Goal: Transaction & Acquisition: Purchase product/service

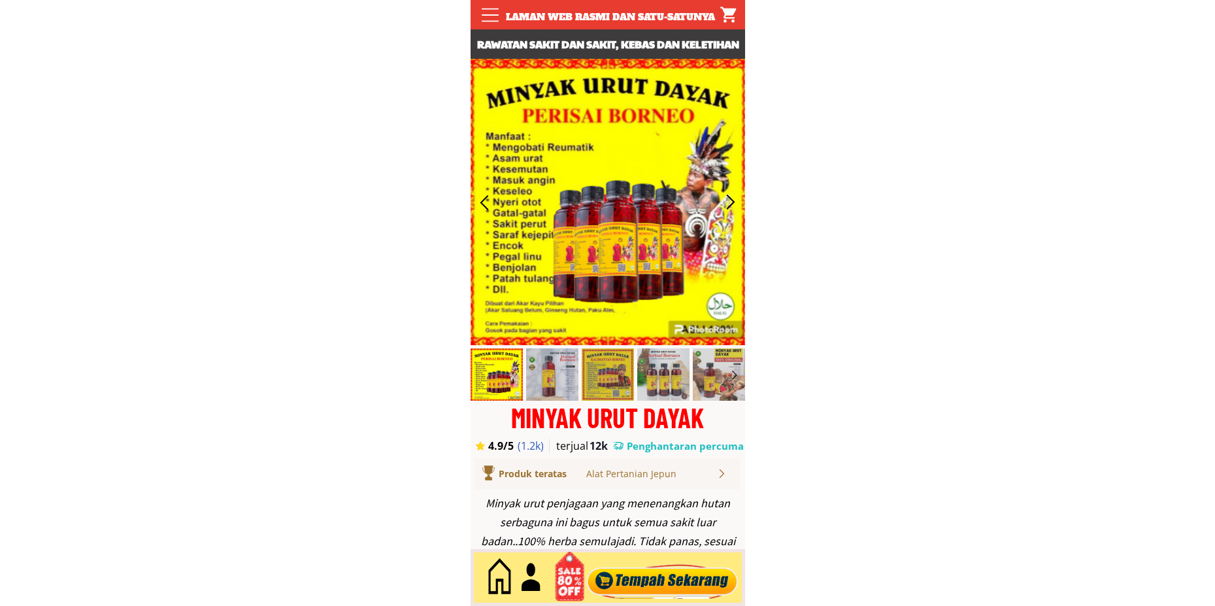
click at [649, 562] on div at bounding box center [662, 577] width 158 height 43
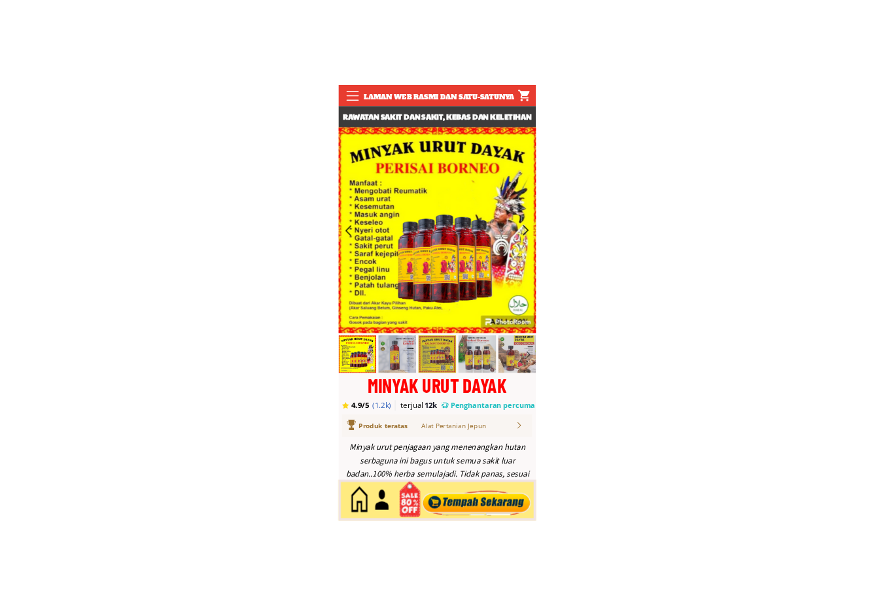
scroll to position [5673, 0]
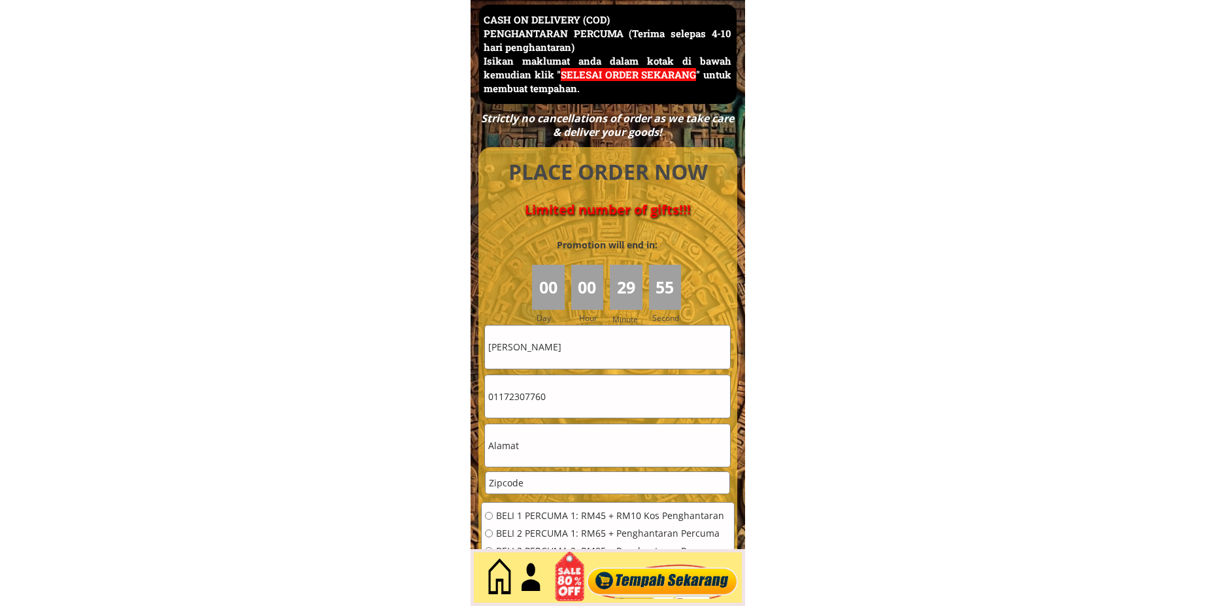
click at [563, 343] on input "[PERSON_NAME]" at bounding box center [607, 347] width 245 height 42
paste input "[PERSON_NAME]"
type input "[PERSON_NAME]"
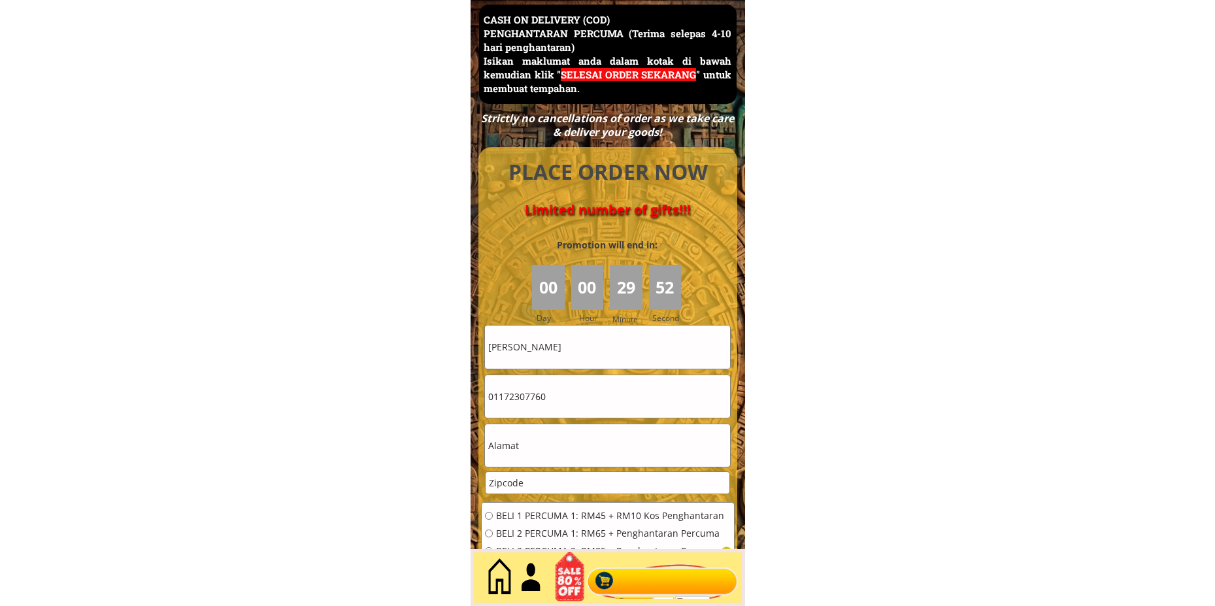
click at [571, 390] on input "01172307760" at bounding box center [607, 396] width 245 height 42
paste input "77251232"
type input "0177251232"
click at [571, 437] on input "text" at bounding box center [607, 445] width 245 height 42
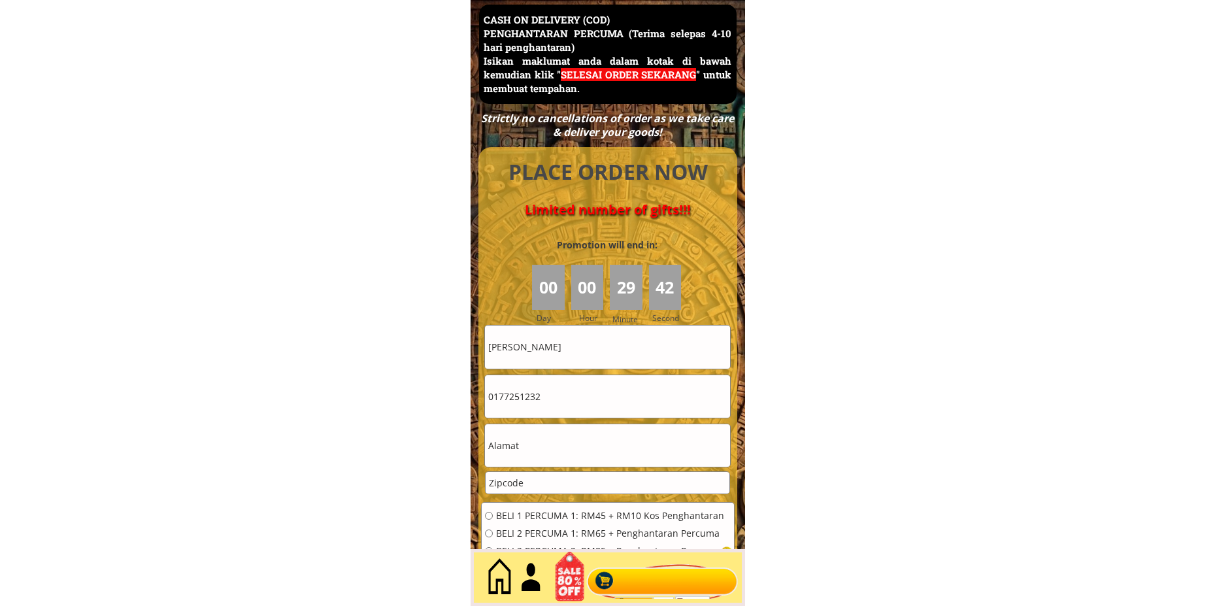
click at [571, 437] on input "text" at bounding box center [607, 445] width 245 height 42
paste input "A.4.20 pang"
type input "A.4.20 pang"
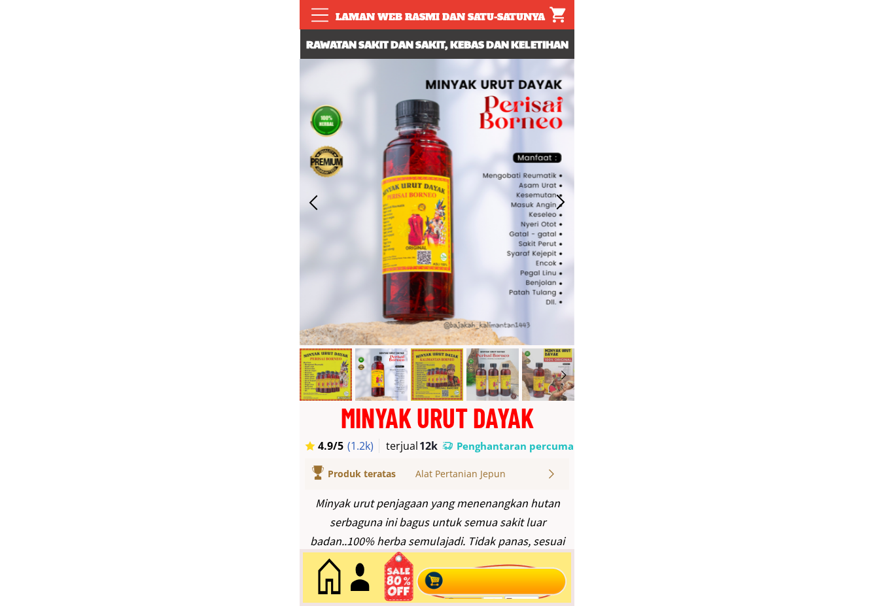
scroll to position [545, 0]
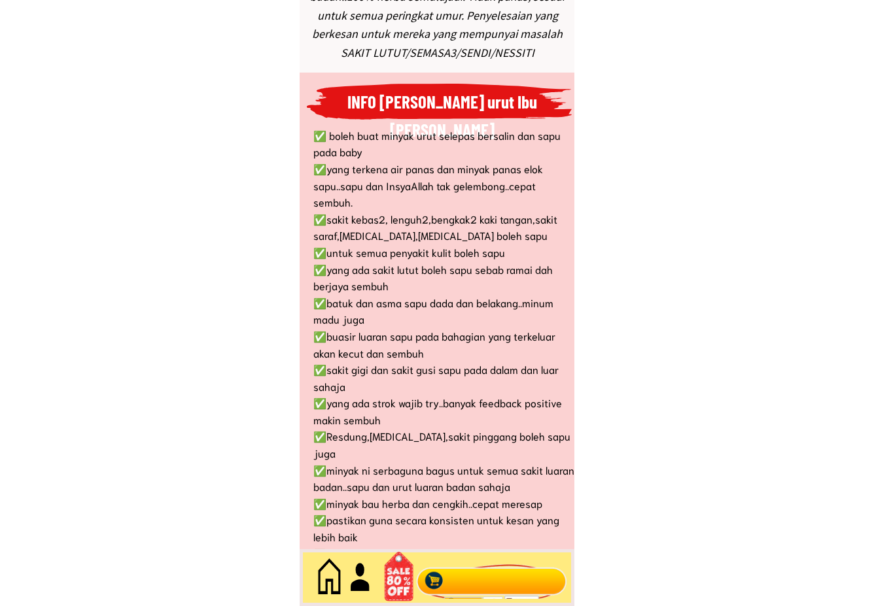
click at [490, 597] on div at bounding box center [492, 577] width 158 height 43
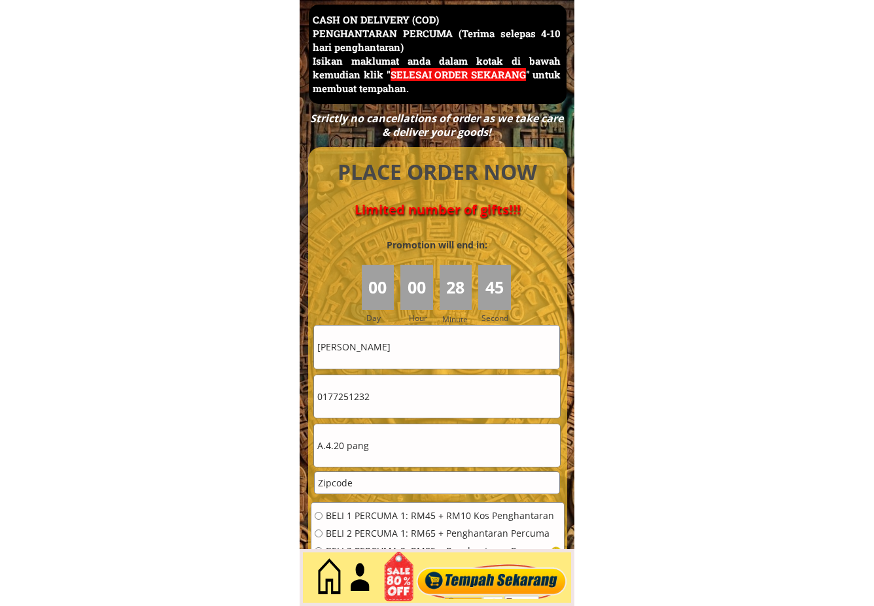
scroll to position [6109, 0]
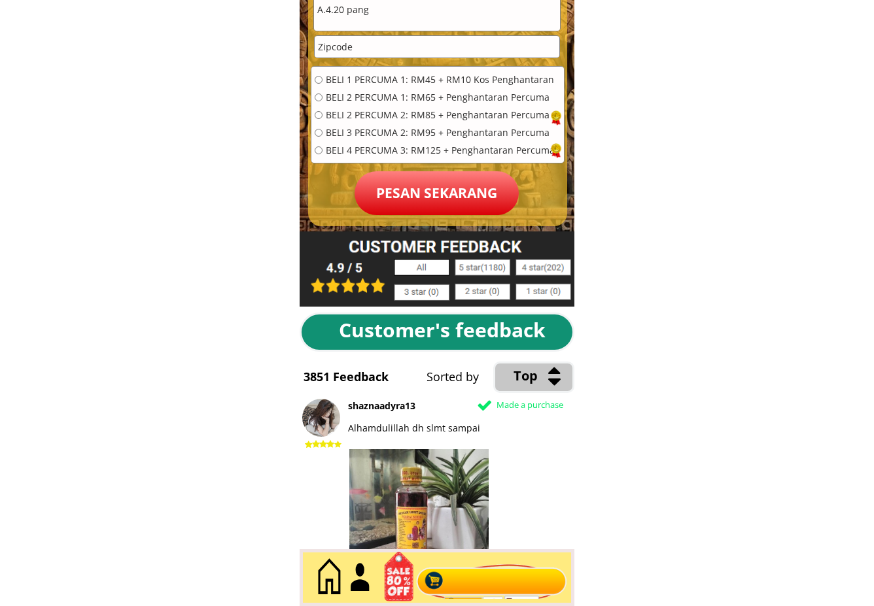
click at [446, 87] on div "BELI 1 PERCUMA 1: RM45 + RM10 Kos Penghantaran BELI 2 PERCUMA 1: RM65 + Penghan…" at bounding box center [434, 119] width 240 height 88
click at [428, 80] on span "BELI 1 PERCUMA 1: RM45 + RM10 Kos Penghantaran" at bounding box center [440, 79] width 229 height 9
radio input "true"
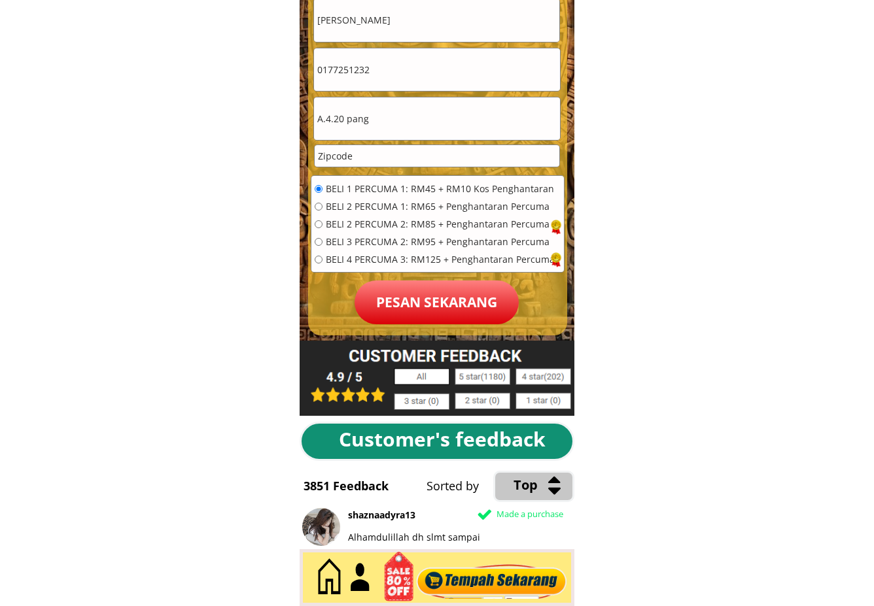
click at [382, 150] on input "number" at bounding box center [436, 156] width 244 height 22
paste input "56000"
type input "56000"
click at [417, 305] on p "Pesan sekarang" at bounding box center [436, 302] width 164 height 44
